Goal: Navigation & Orientation: Go to known website

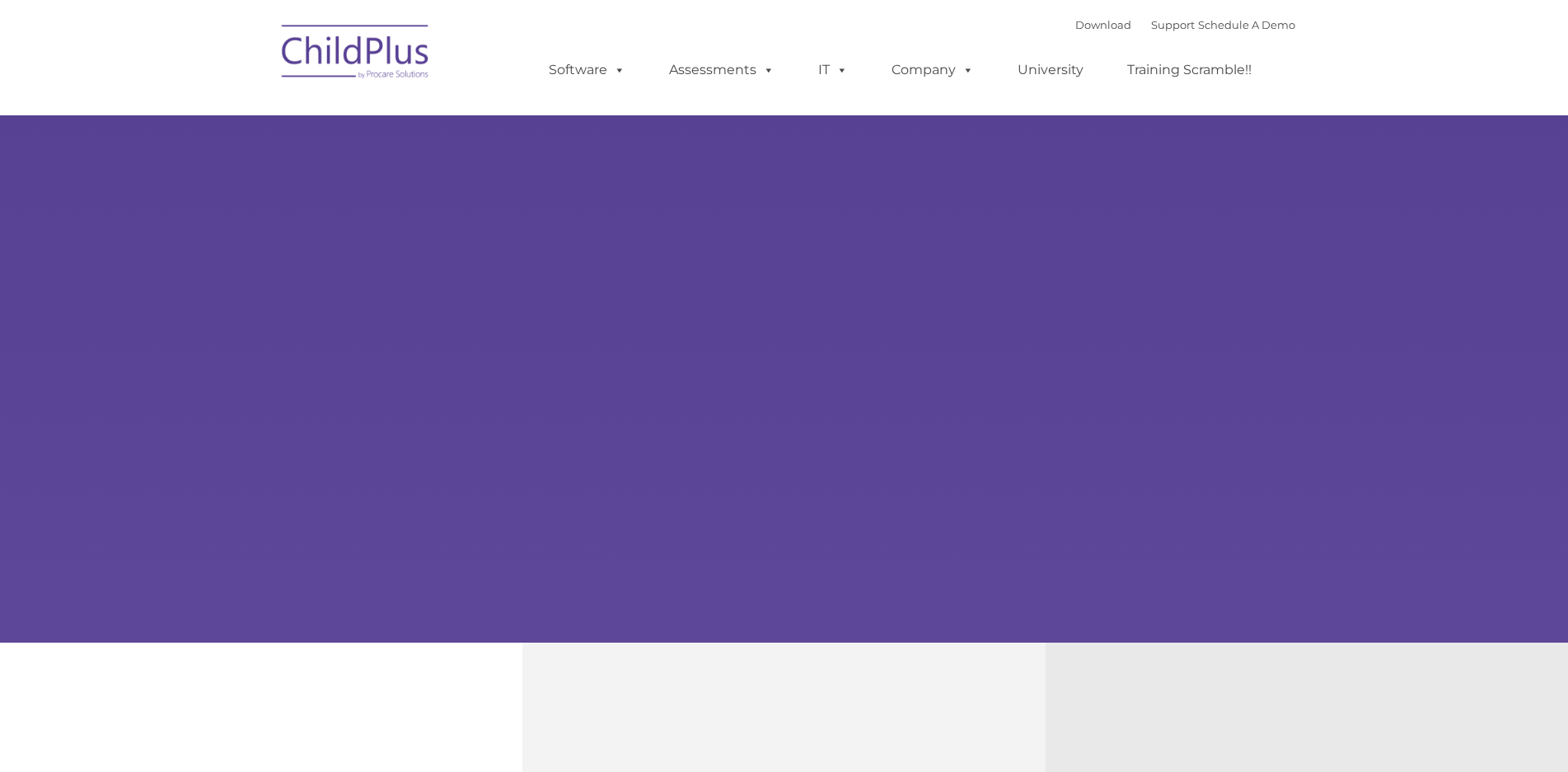
type input ""
select select "MEDIUM"
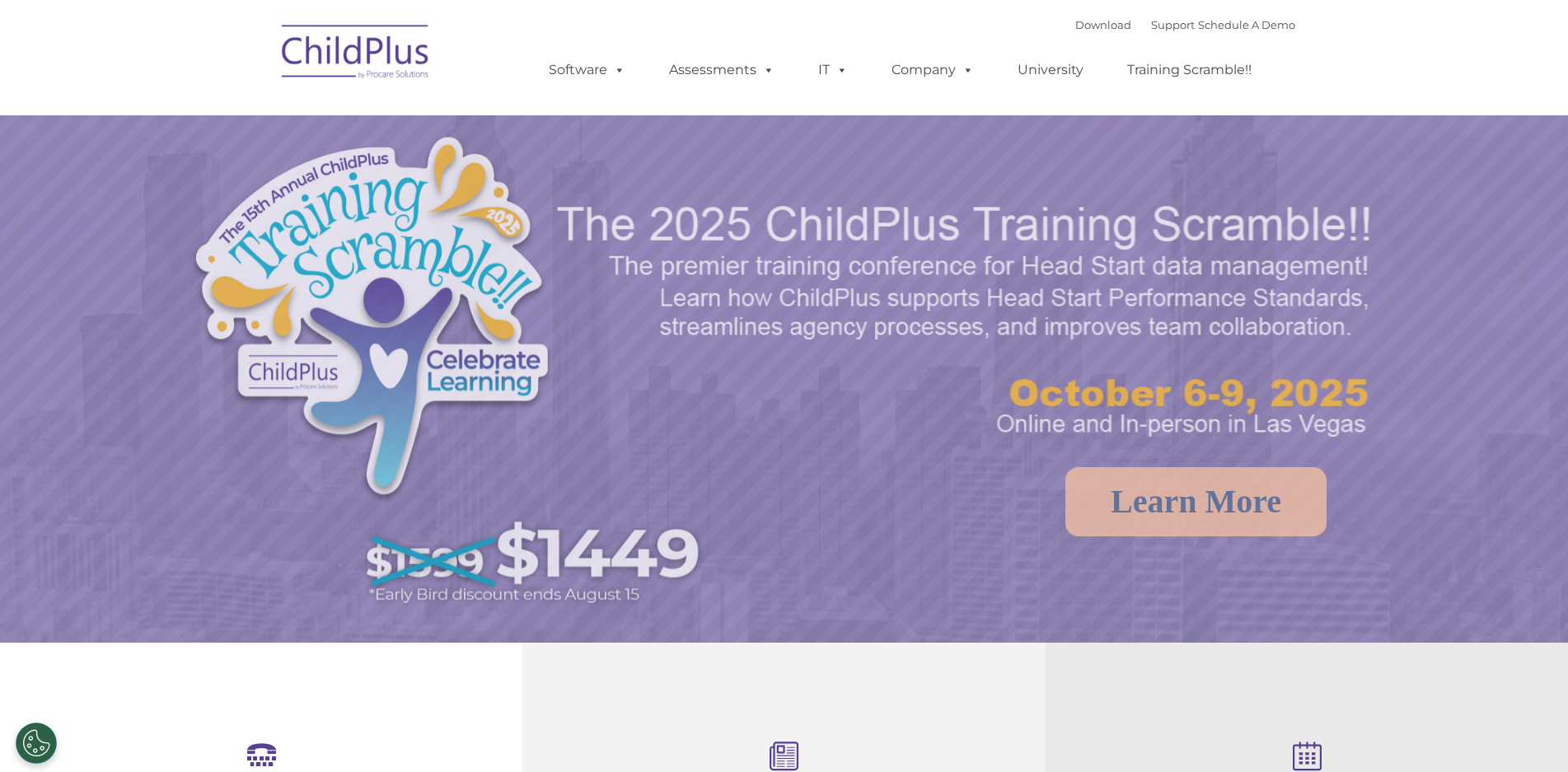
click at [399, 64] on img at bounding box center [356, 54] width 165 height 82
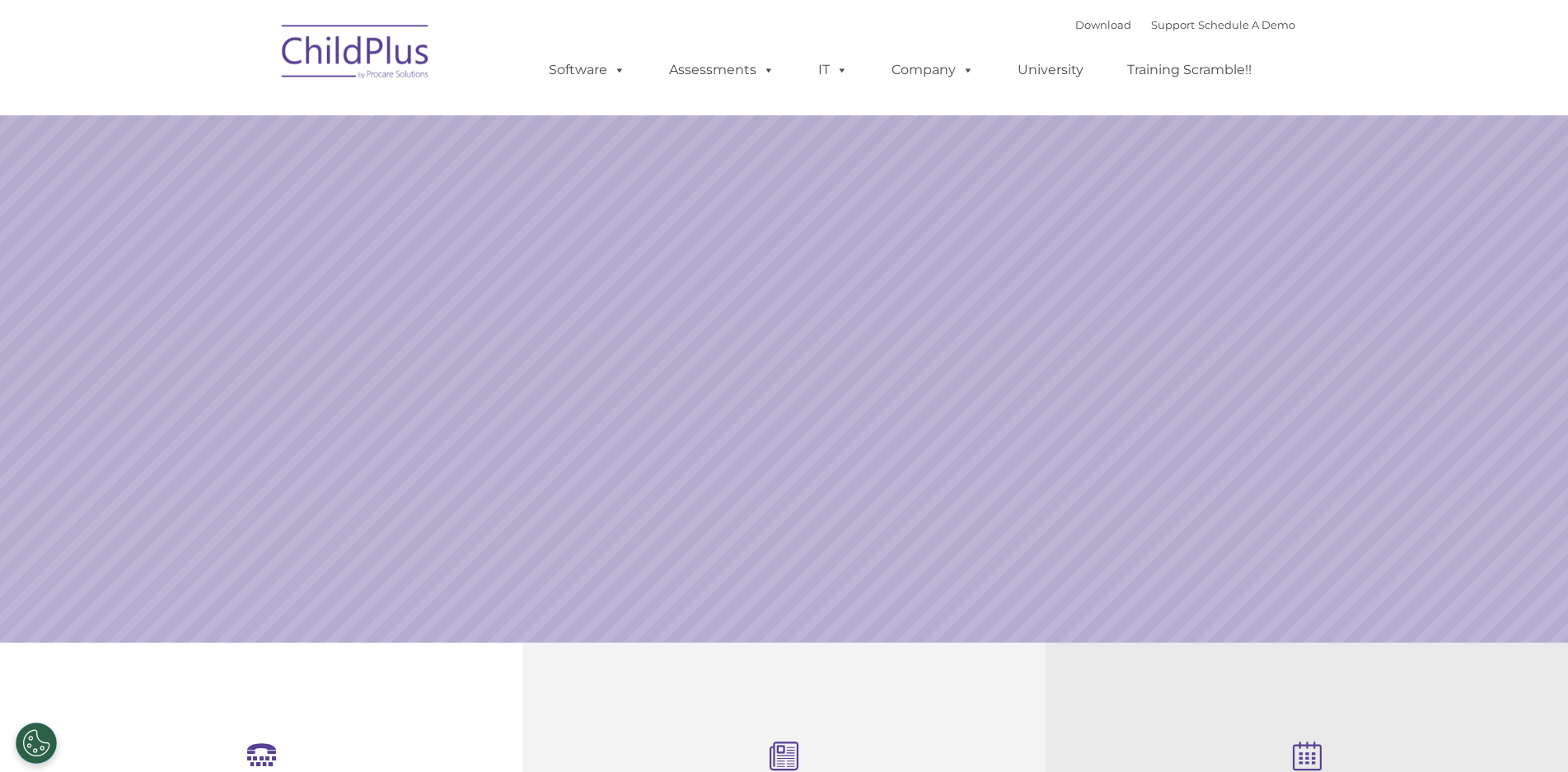
select select "MEDIUM"
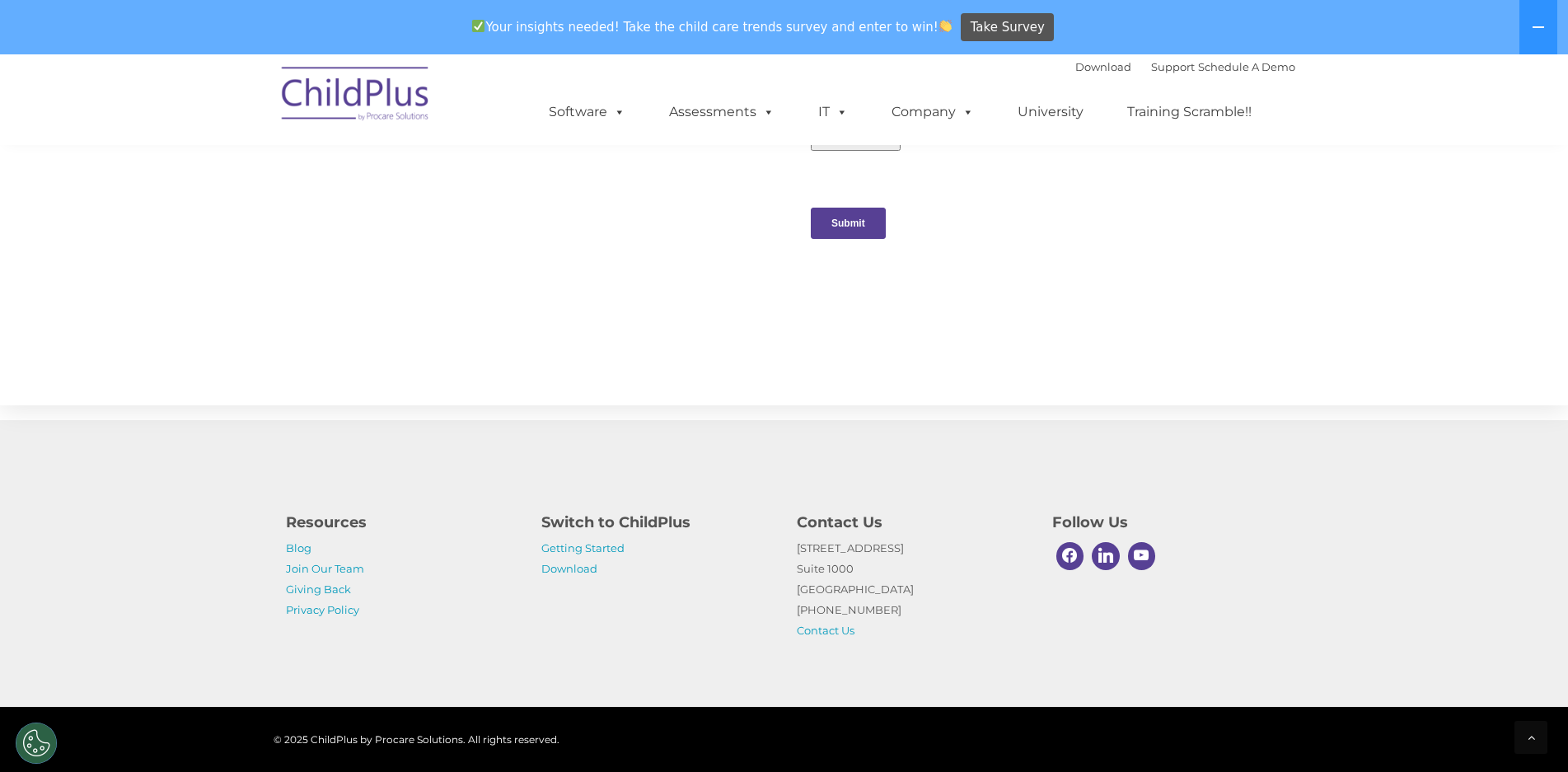
scroll to position [1658, 0]
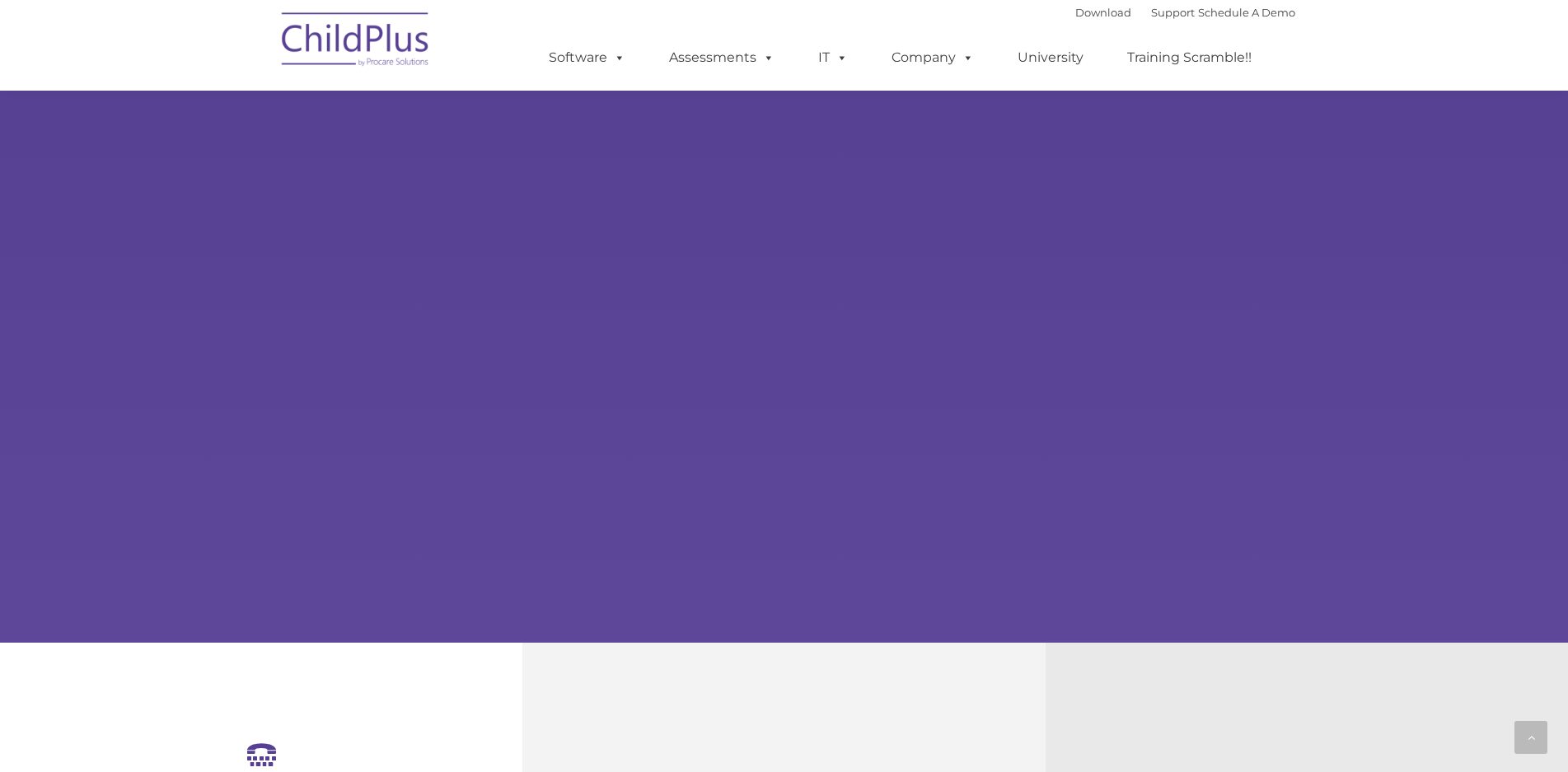
scroll to position [952, 0]
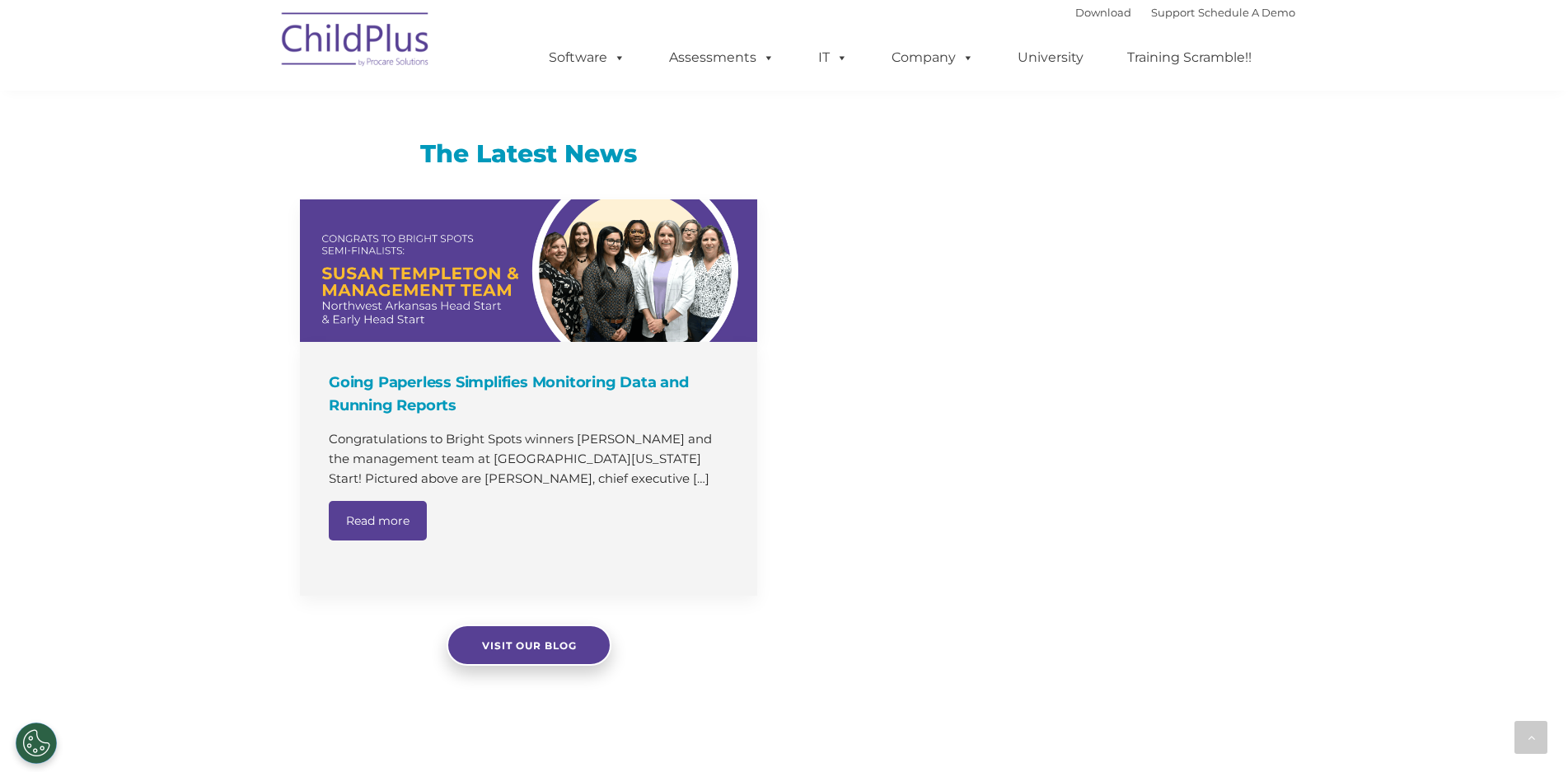
select select "MEDIUM"
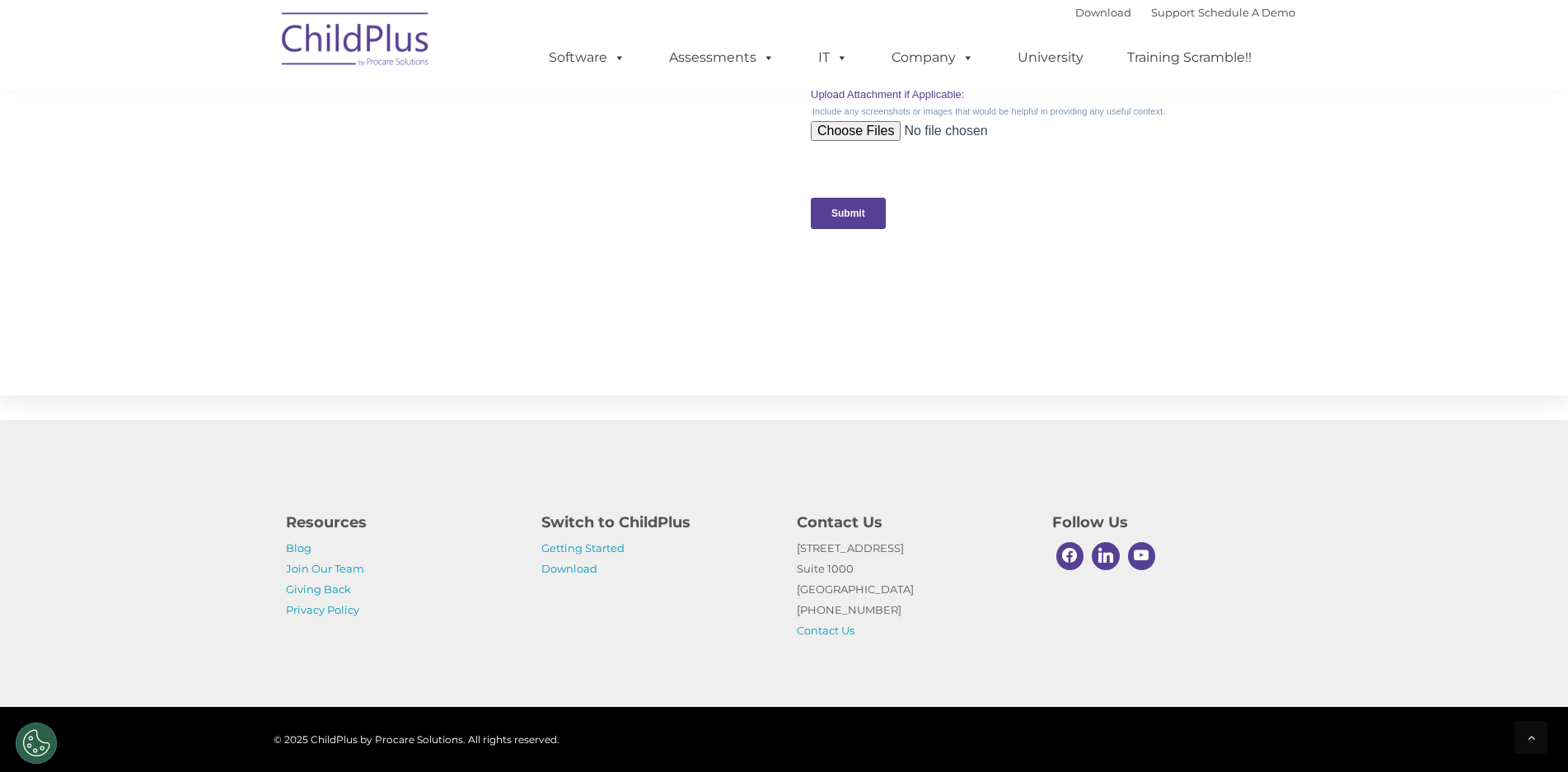
scroll to position [0, 0]
